Goal: Information Seeking & Learning: Learn about a topic

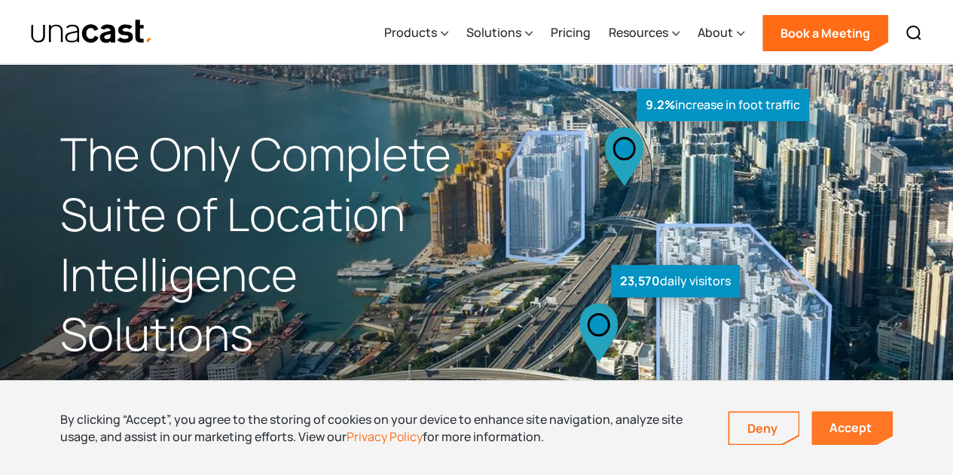
click at [855, 437] on link "Accept" at bounding box center [851, 428] width 81 height 34
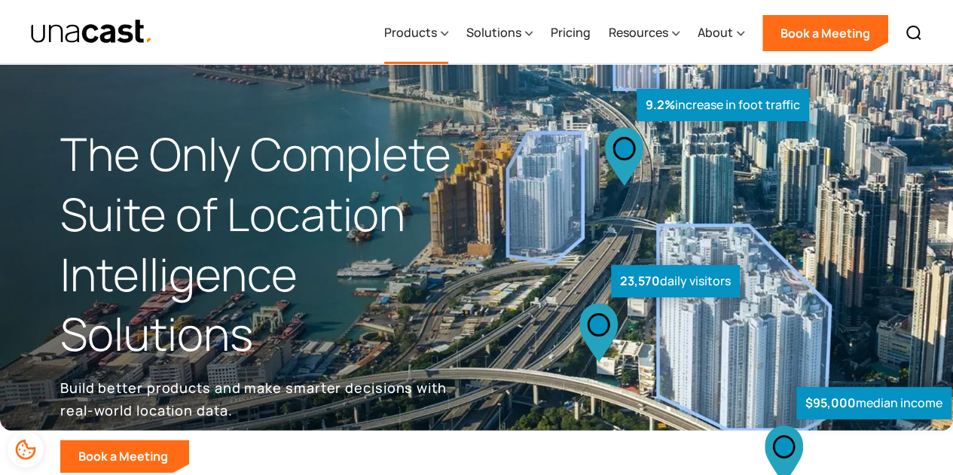
click at [425, 32] on div "Products" at bounding box center [410, 32] width 53 height 18
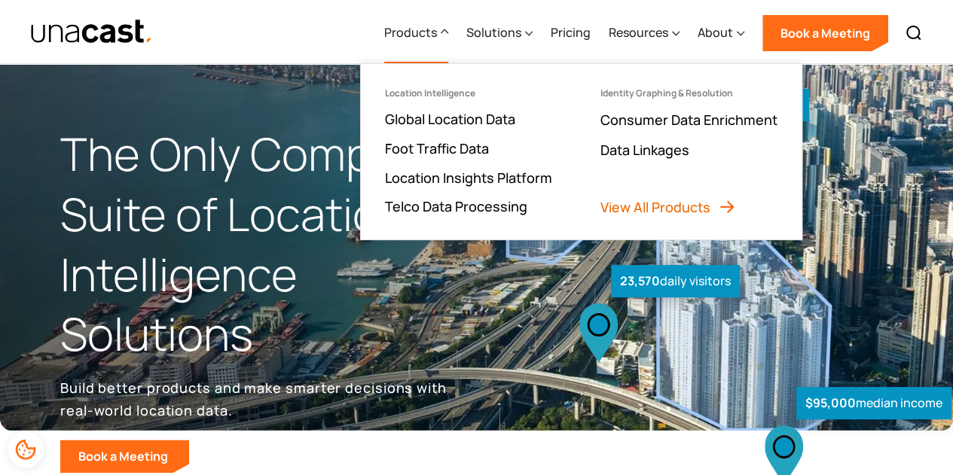
click at [681, 204] on link "View All Products" at bounding box center [668, 207] width 136 height 18
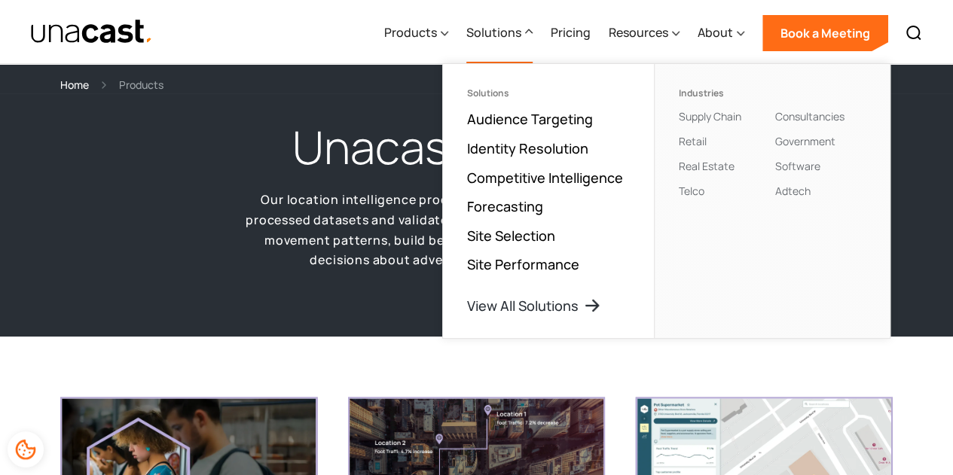
click at [493, 38] on div "Solutions" at bounding box center [493, 32] width 55 height 18
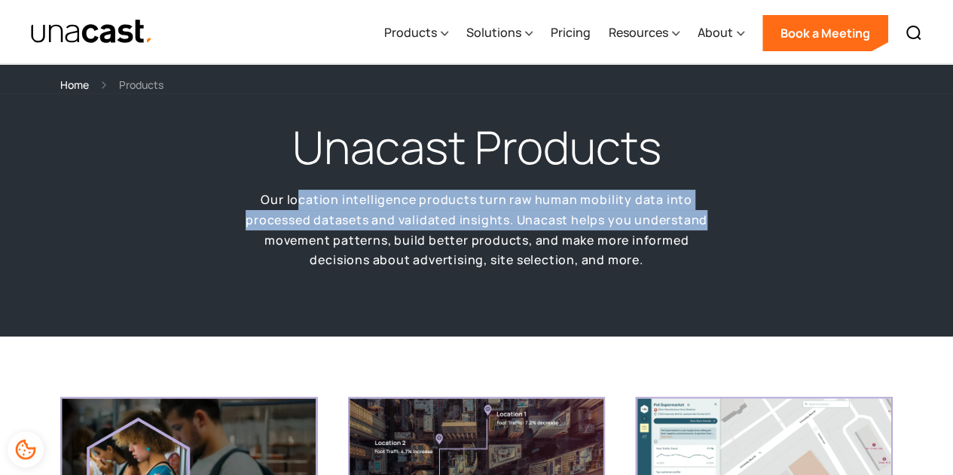
drag, startPoint x: 303, startPoint y: 197, endPoint x: 707, endPoint y: 213, distance: 404.1
click at [707, 213] on p "Our location intelligence products turn raw human mobility data into processed …" at bounding box center [476, 230] width 467 height 81
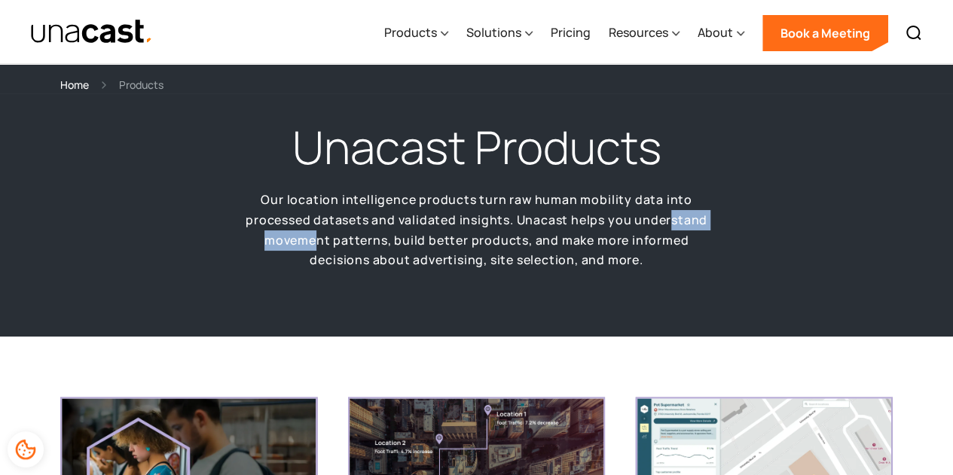
drag, startPoint x: 318, startPoint y: 243, endPoint x: 670, endPoint y: 228, distance: 352.9
click at [670, 228] on p "Our location intelligence products turn raw human mobility data into processed …" at bounding box center [476, 230] width 467 height 81
click at [658, 249] on p "Our location intelligence products turn raw human mobility data into processed …" at bounding box center [476, 230] width 467 height 81
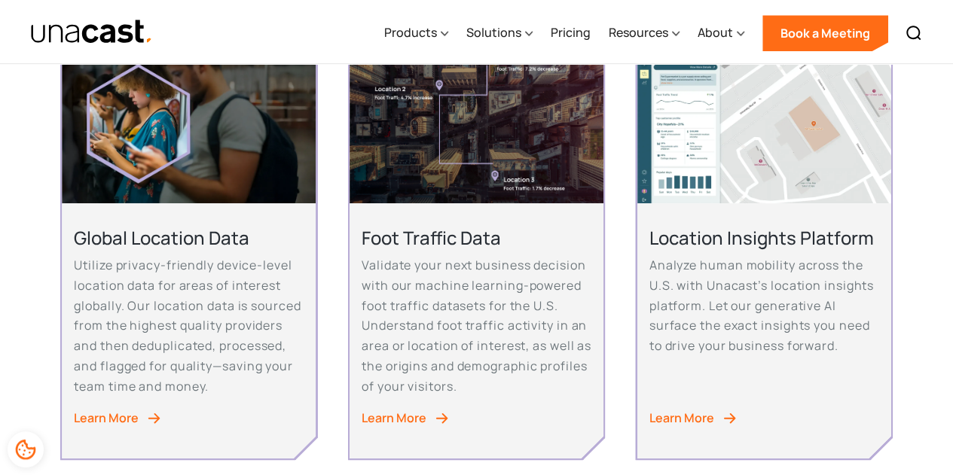
scroll to position [377, 0]
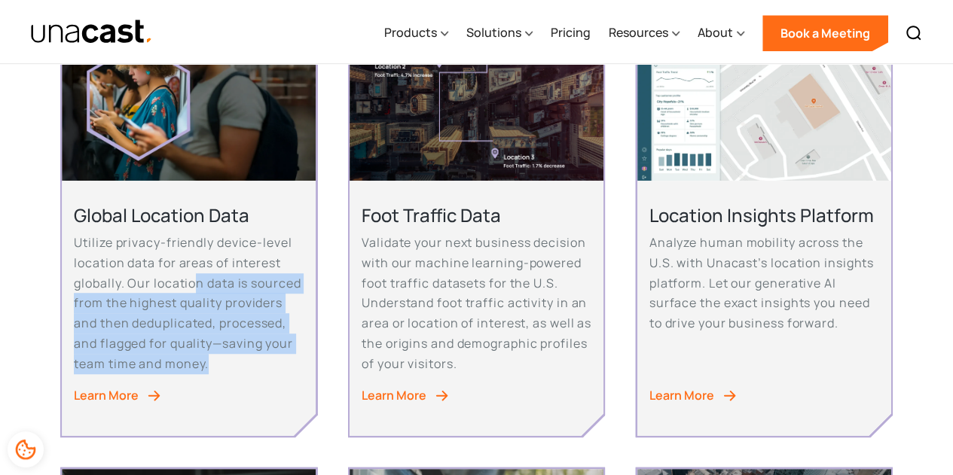
drag, startPoint x: 193, startPoint y: 290, endPoint x: 283, endPoint y: 370, distance: 120.6
click at [283, 370] on p "Utilize privacy-friendly device-level location data for areas of interest globa…" at bounding box center [189, 303] width 230 height 141
click at [221, 383] on div "Global Location Data Utilize privacy-friendly device-level location data for ar…" at bounding box center [189, 294] width 230 height 182
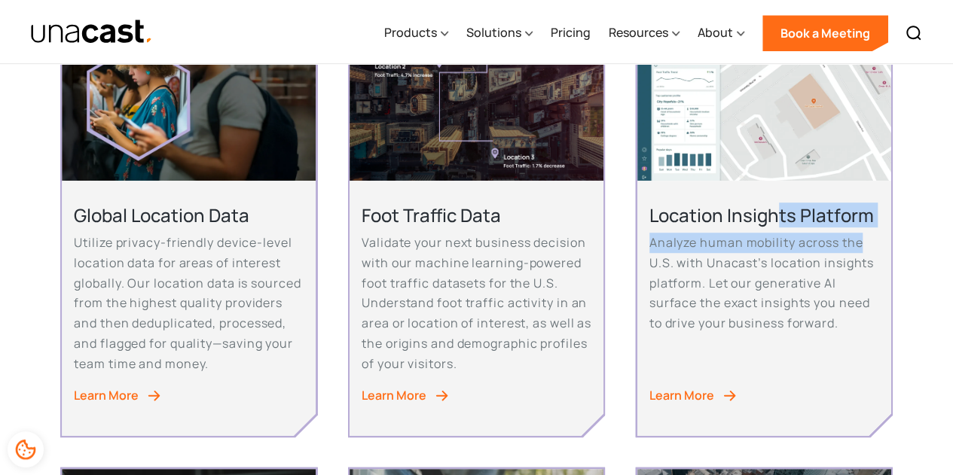
drag, startPoint x: 777, startPoint y: 218, endPoint x: 869, endPoint y: 240, distance: 94.5
click at [869, 240] on div "Location Insights Platform Analyze human mobility across the U.S. with Unacast’…" at bounding box center [764, 274] width 230 height 142
click at [869, 240] on p "Analyze human mobility across the U.S. with Unacast’s location insights platfor…" at bounding box center [764, 283] width 230 height 101
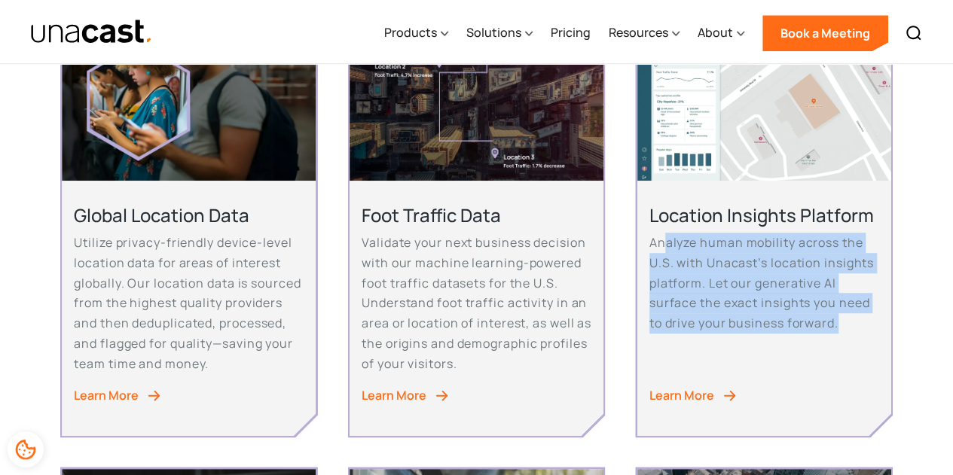
drag, startPoint x: 665, startPoint y: 240, endPoint x: 874, endPoint y: 334, distance: 228.6
click at [874, 334] on div "Location Insights Platform Analyze human mobility across the U.S. with Unacast’…" at bounding box center [764, 274] width 230 height 142
click at [854, 343] on div "Location Insights Platform Analyze human mobility across the U.S. with Unacast’…" at bounding box center [764, 274] width 230 height 142
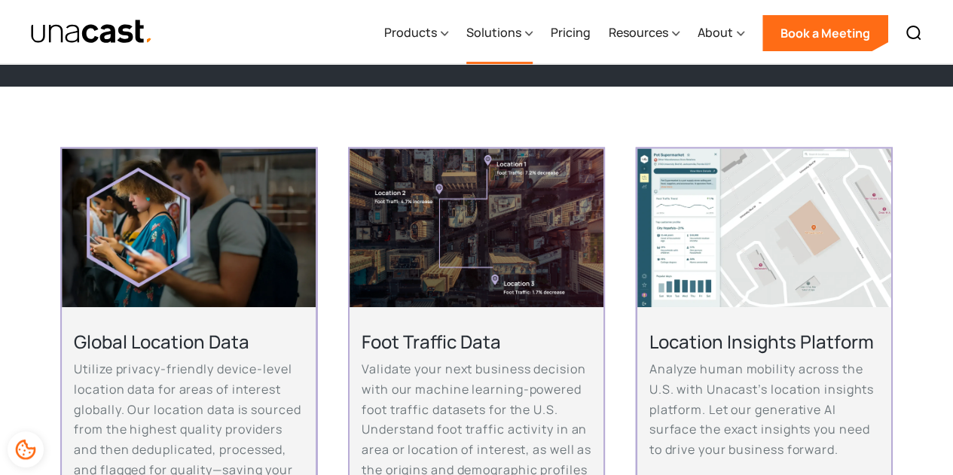
scroll to position [0, 0]
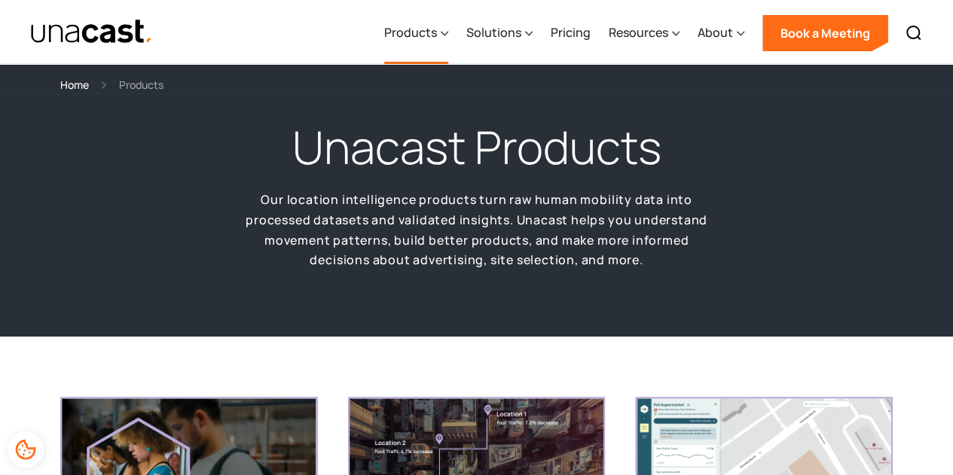
click at [443, 32] on icon at bounding box center [445, 34] width 8 height 16
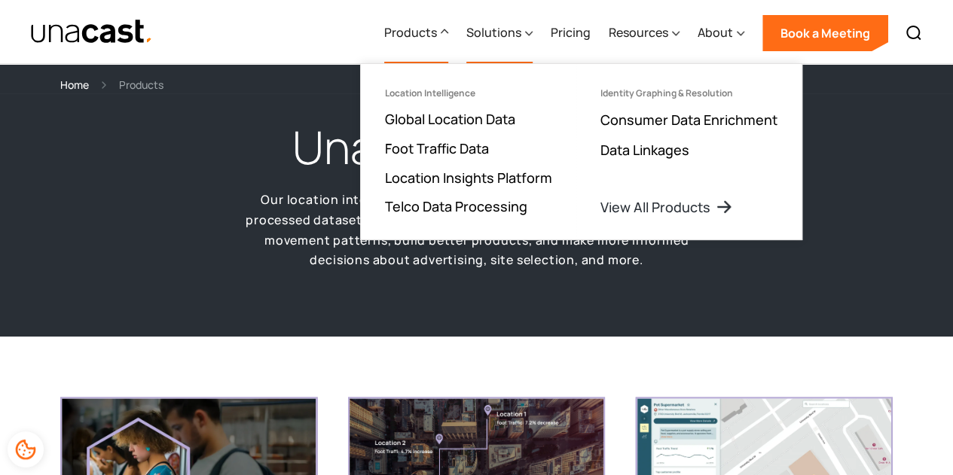
click at [515, 32] on div "Solutions" at bounding box center [493, 32] width 55 height 18
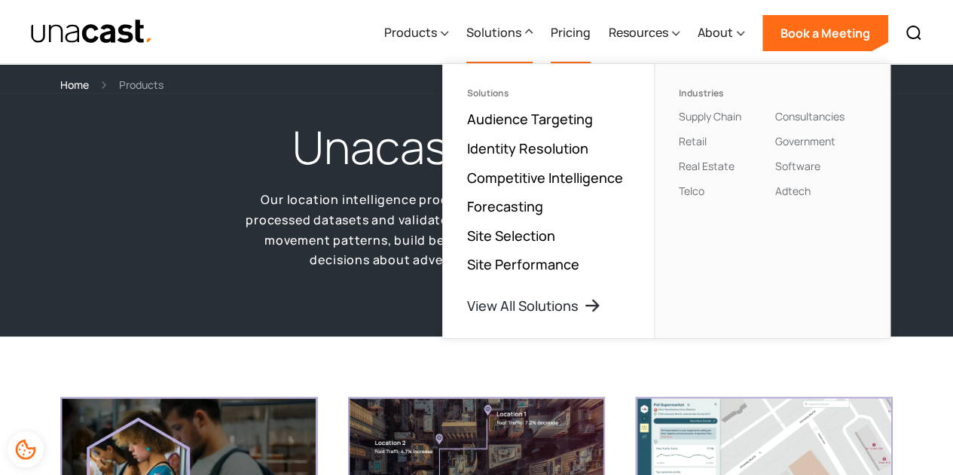
click at [578, 26] on link "Pricing" at bounding box center [571, 33] width 40 height 62
